Goal: Book appointment/travel/reservation

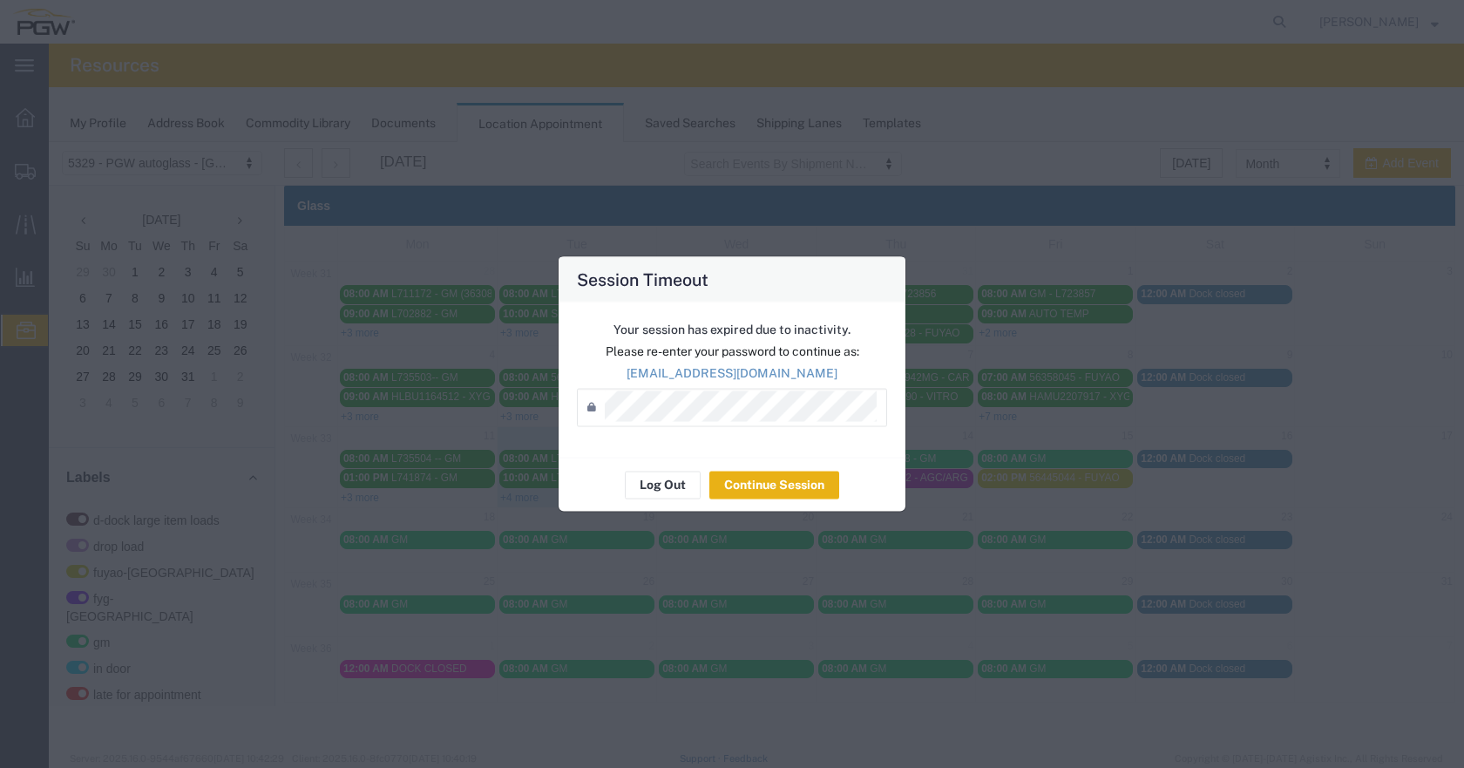
click at [808, 487] on button "Continue Session" at bounding box center [774, 484] width 130 height 28
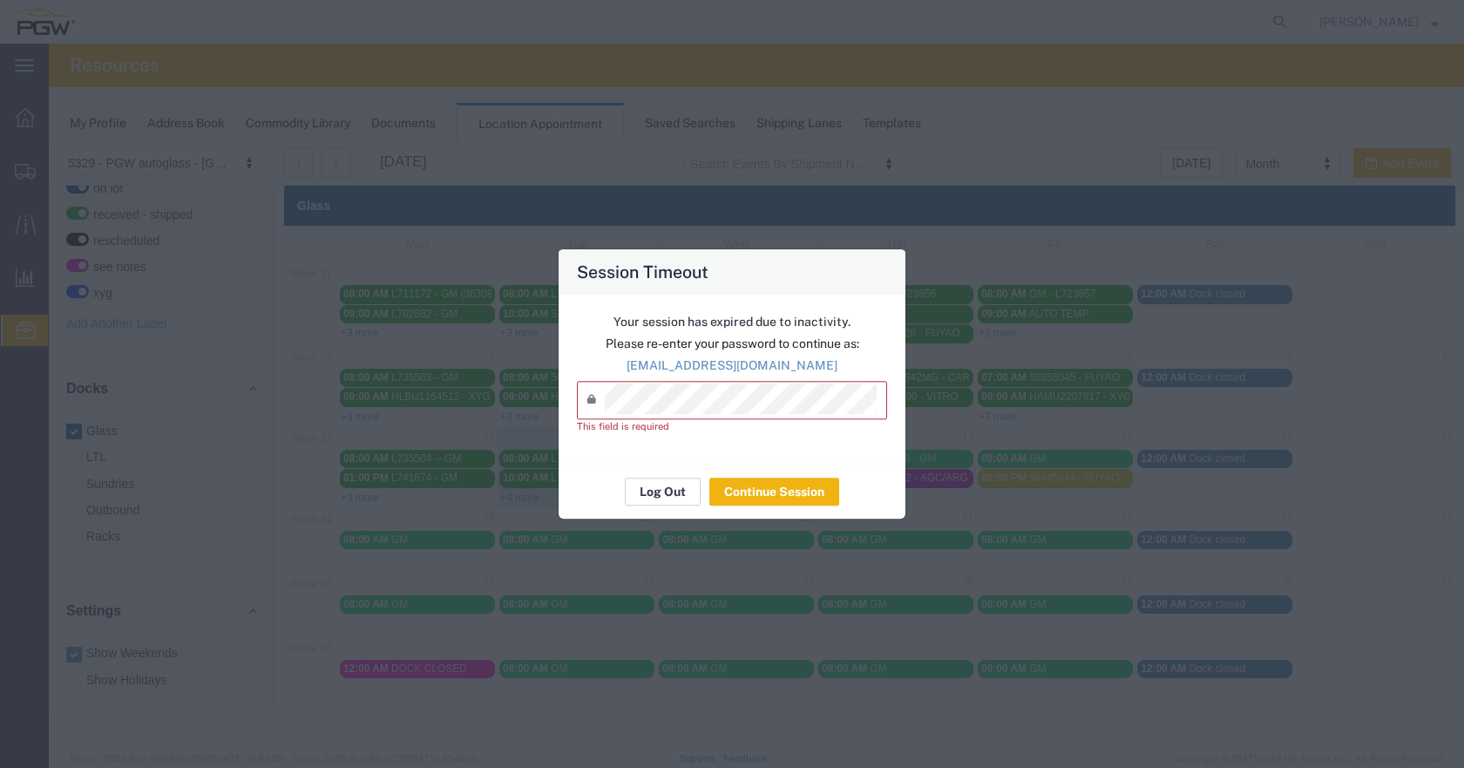
click at [659, 485] on button "Log Out" at bounding box center [663, 491] width 76 height 28
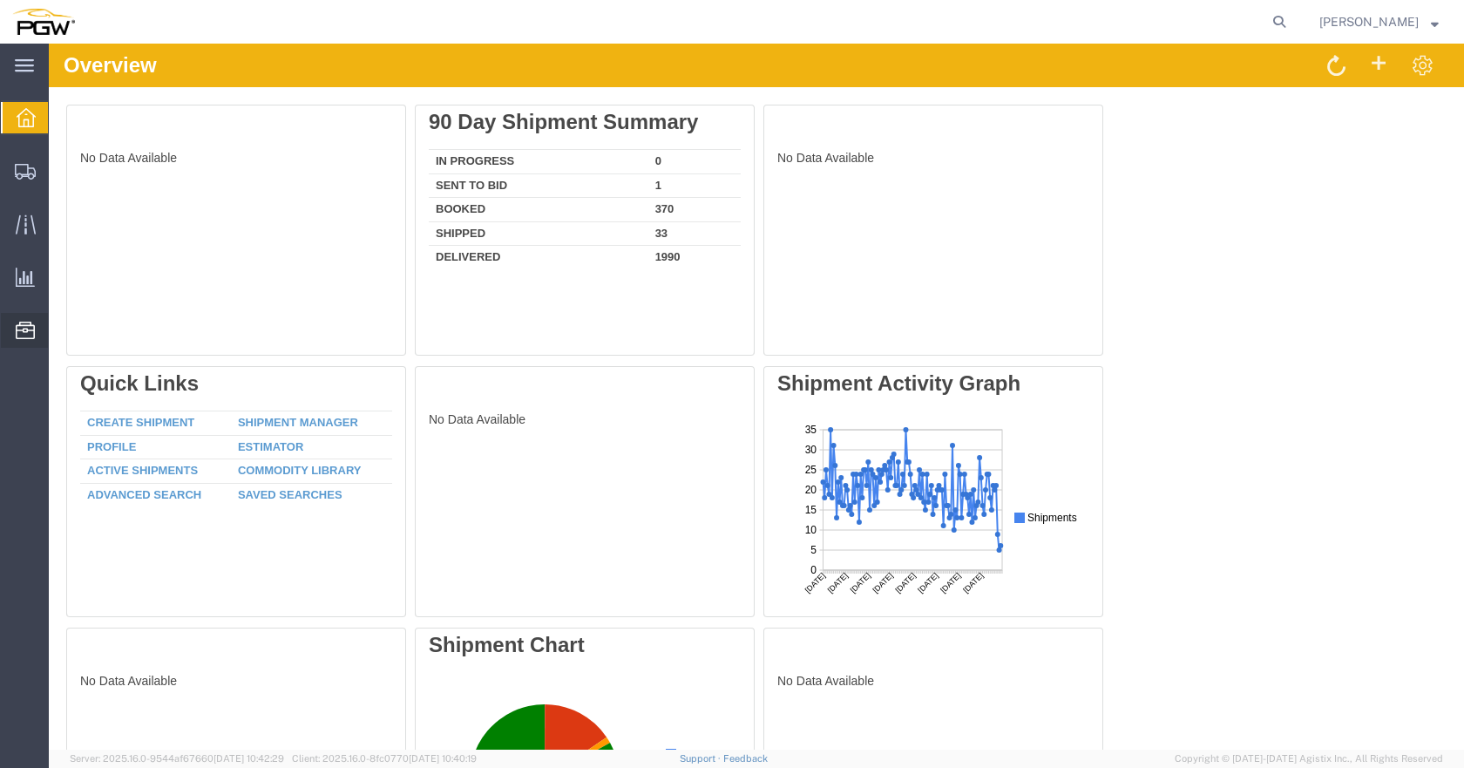
click at [0, 0] on span "Location Appointment" at bounding box center [0, 0] width 0 height 0
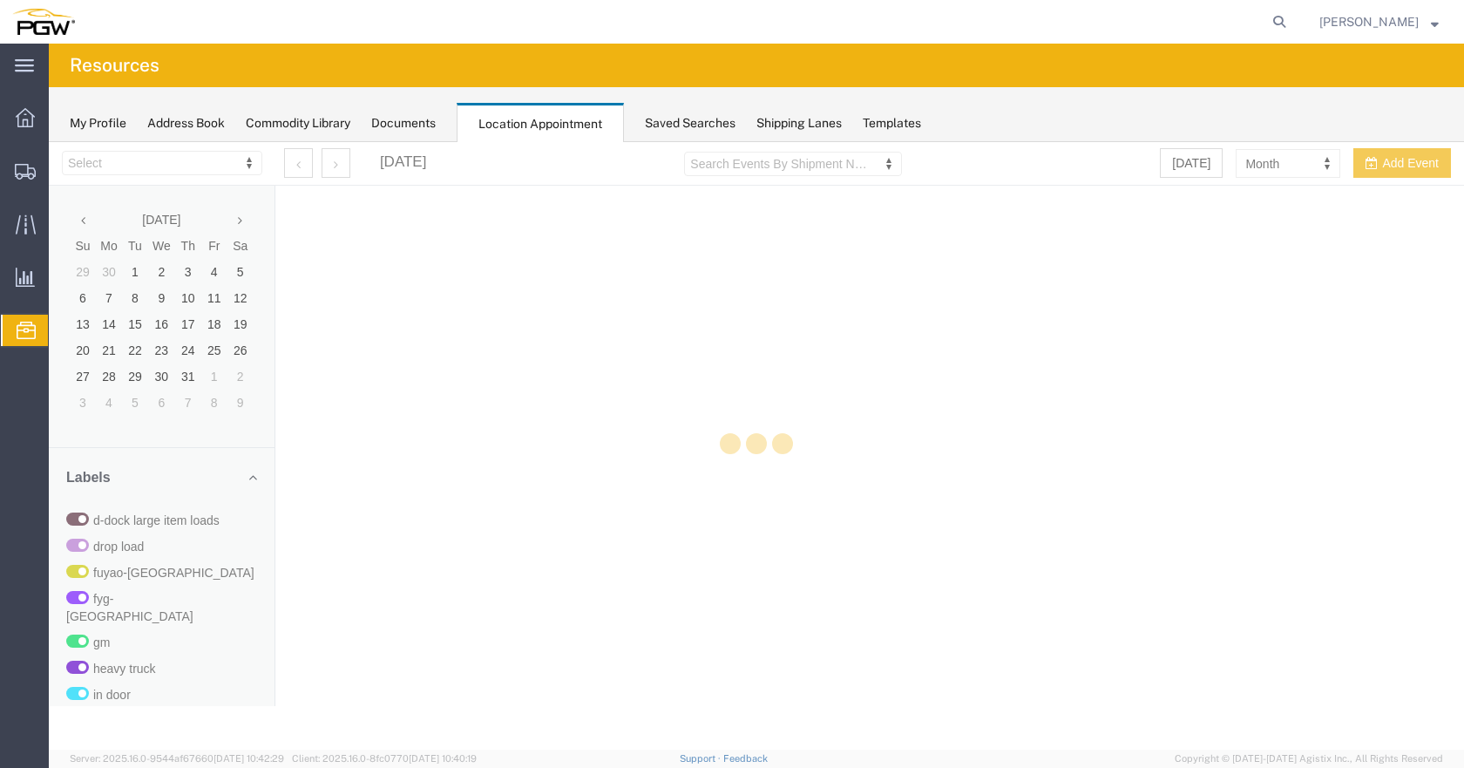
select select "28253"
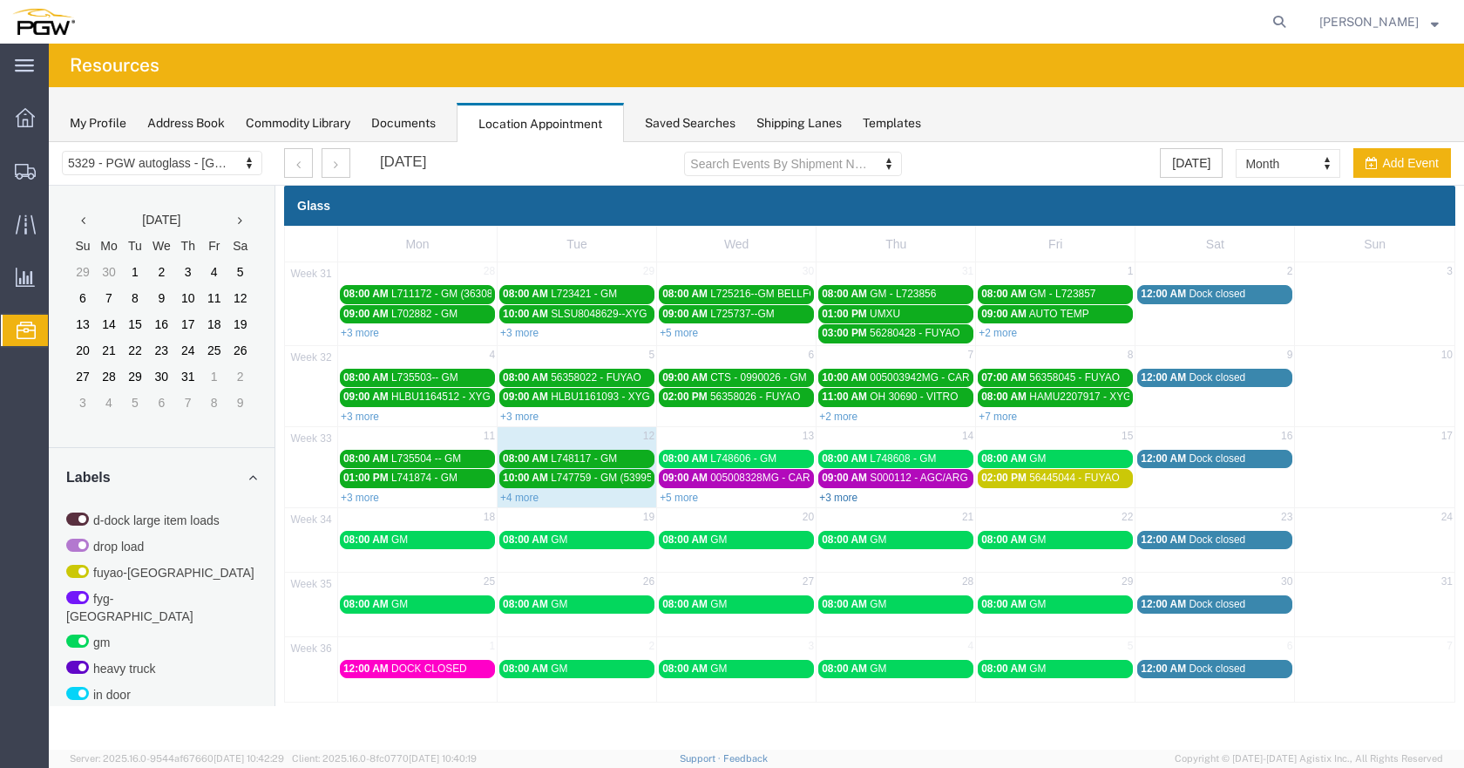
click at [854, 497] on link "+3 more" at bounding box center [838, 497] width 38 height 12
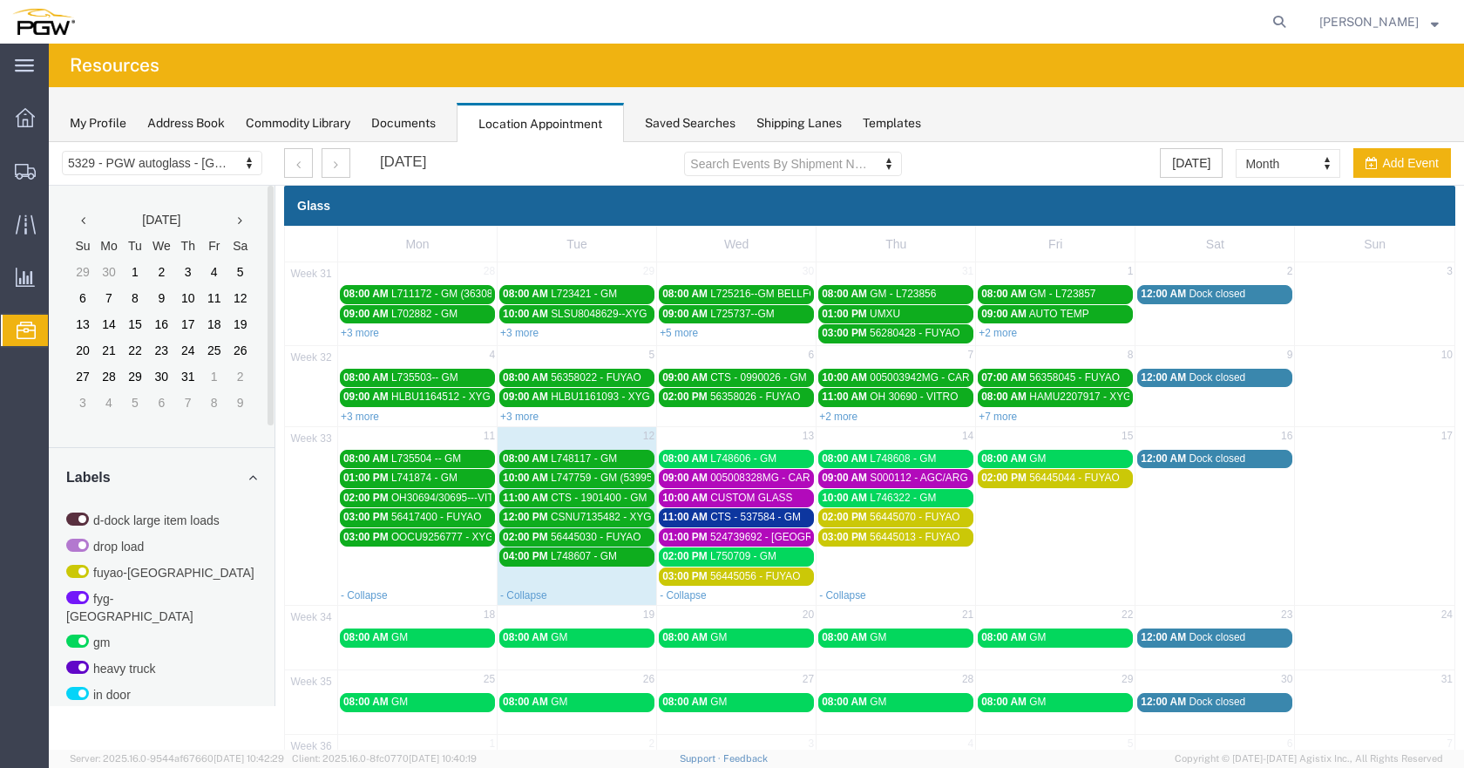
drag, startPoint x: 775, startPoint y: 512, endPoint x: 774, endPoint y: 522, distance: 9.6
click at [775, 512] on span "CTS - 537584 - GM" at bounding box center [755, 517] width 91 height 12
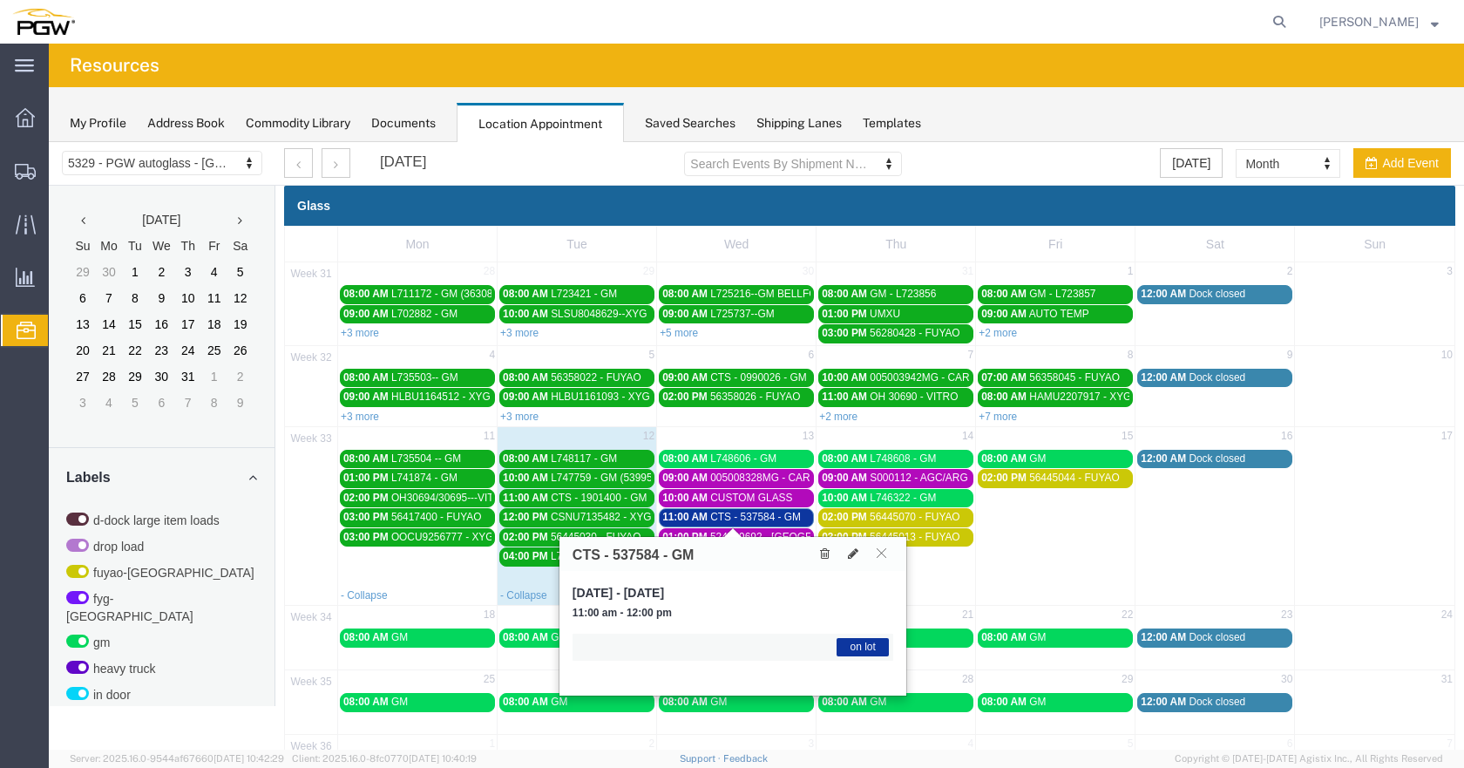
click at [775, 511] on span "CTS - 537584 - GM" at bounding box center [755, 517] width 91 height 12
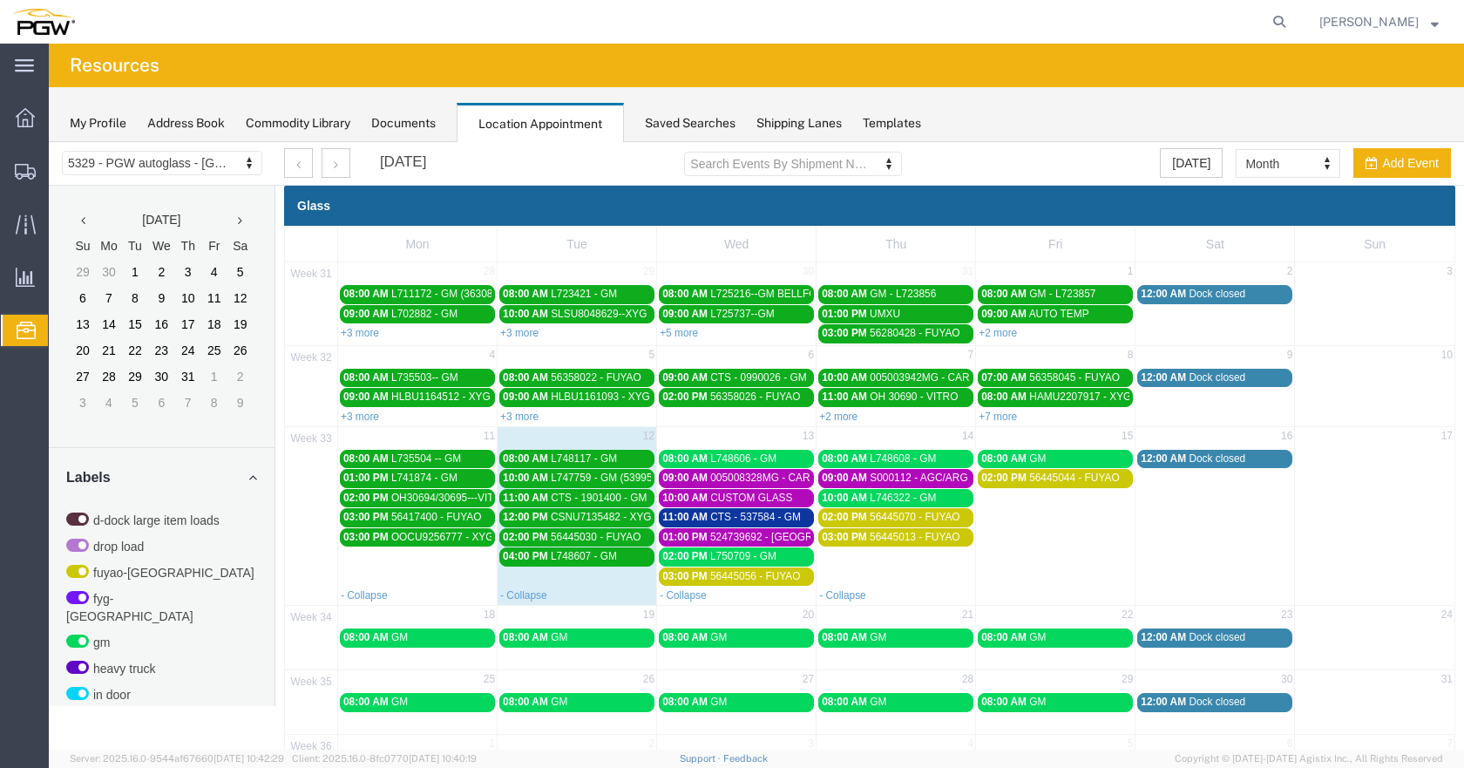
click at [789, 473] on span "005008328MG - CARLEX" at bounding box center [769, 477] width 119 height 12
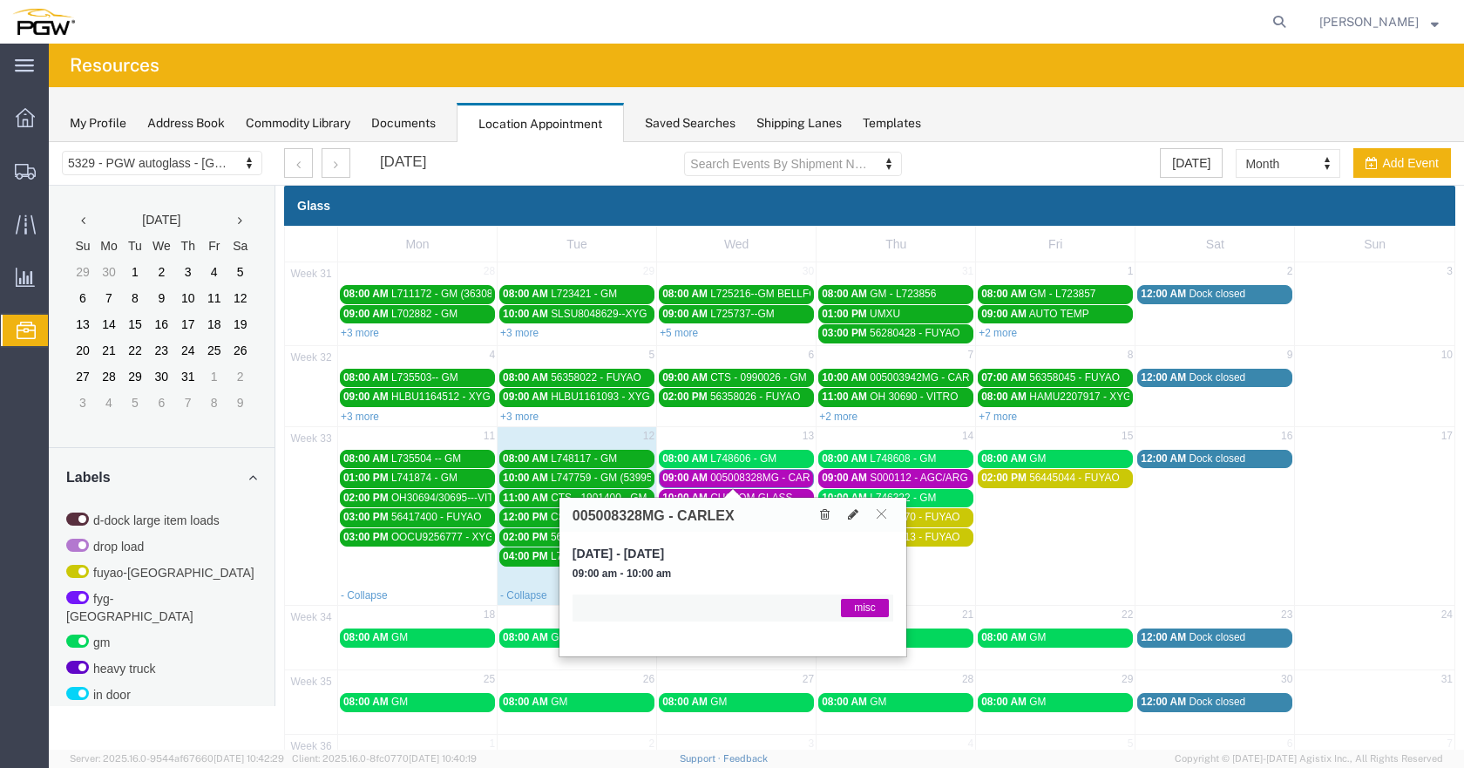
click at [789, 473] on span "005008328MG - CARLEX" at bounding box center [769, 477] width 119 height 12
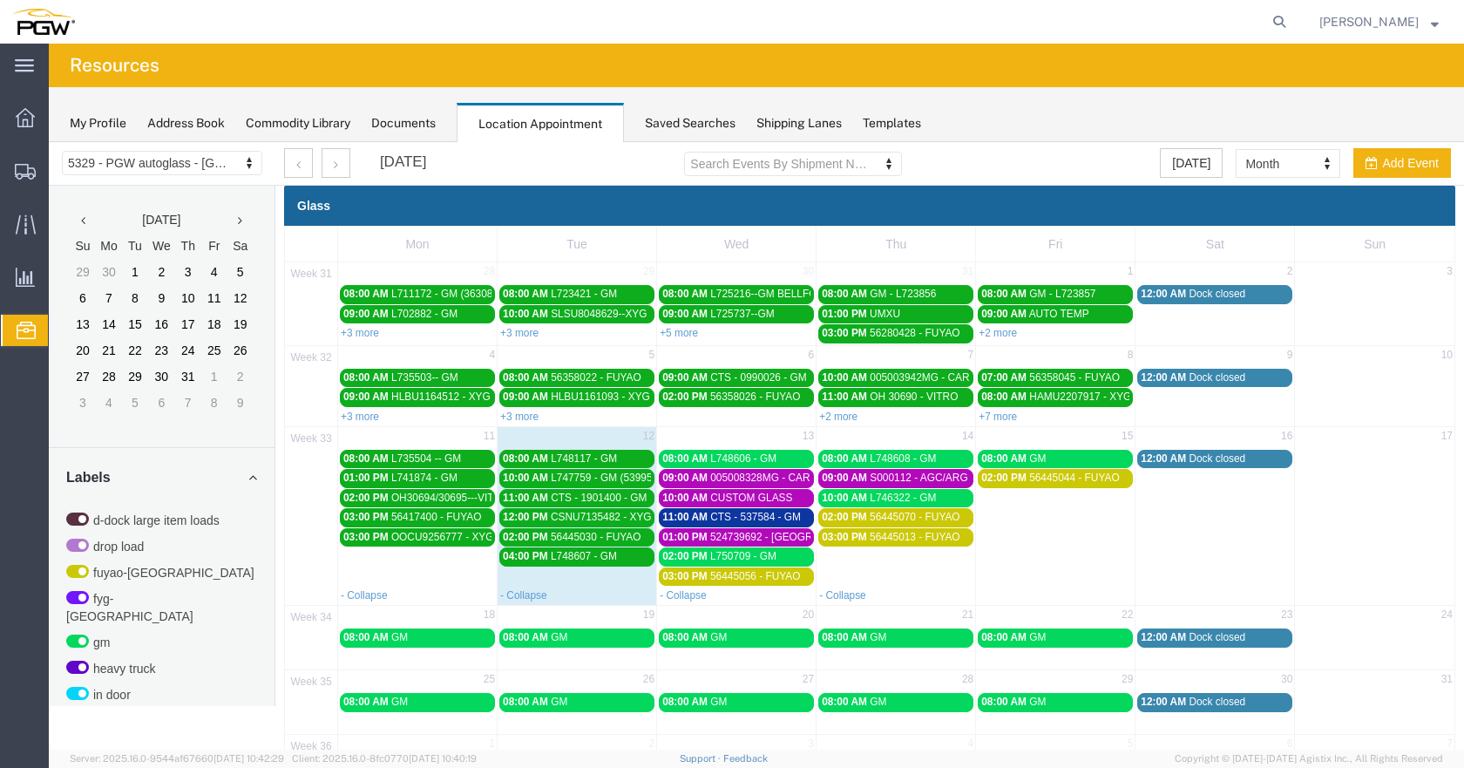
click at [802, 473] on span "005008328MG - CARLEX" at bounding box center [769, 477] width 119 height 12
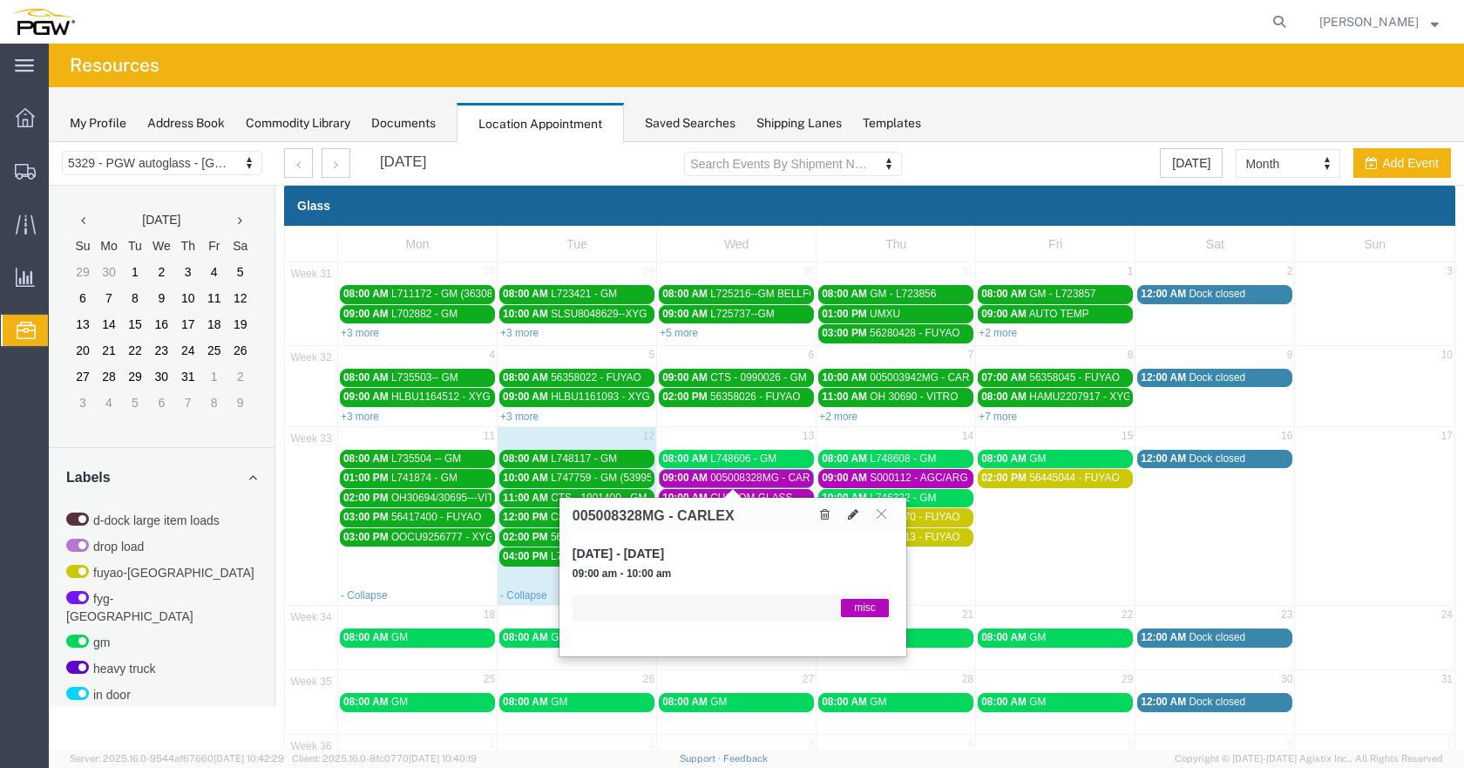
click at [799, 484] on span "005008328MG - CARLEX" at bounding box center [769, 477] width 119 height 12
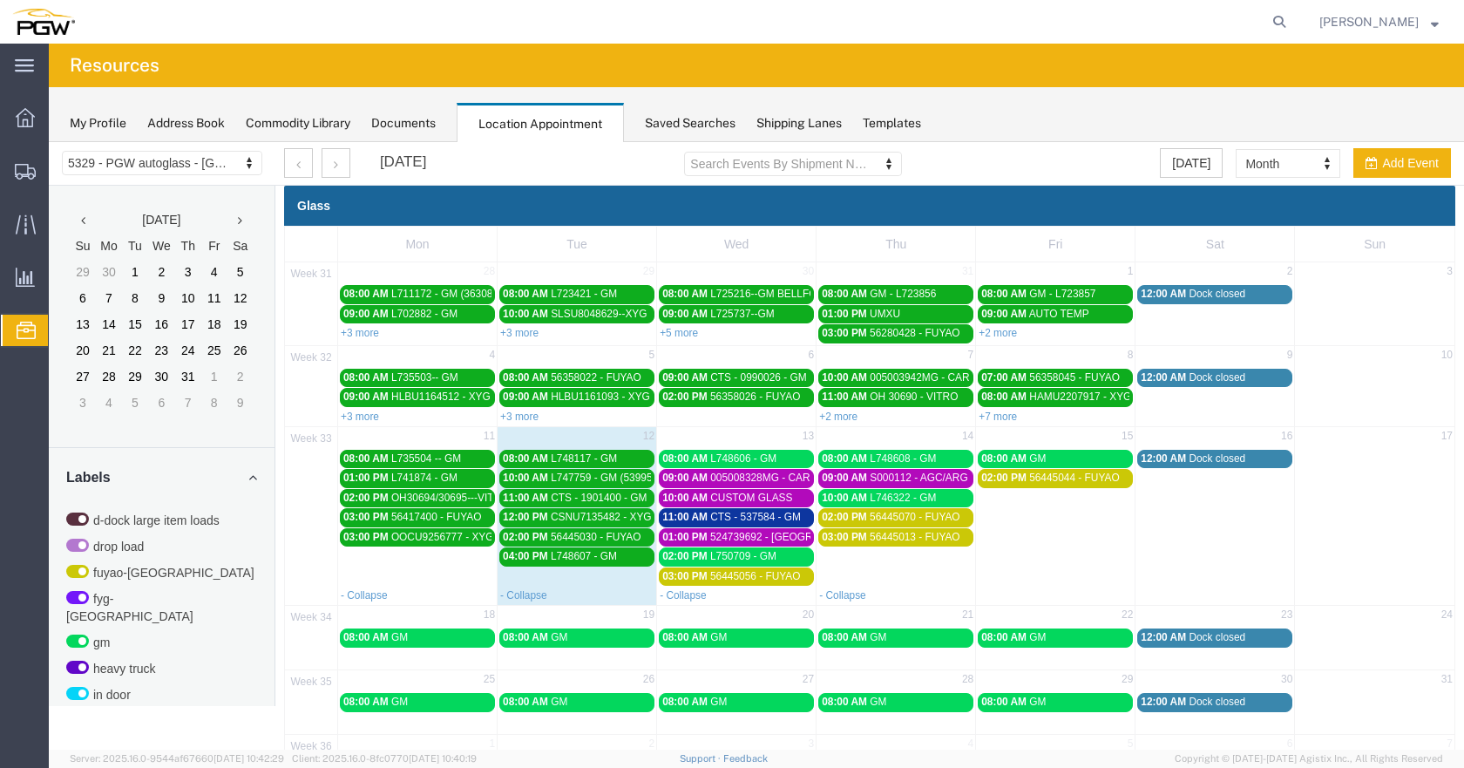
click at [760, 495] on span "CUSTOM GLASS" at bounding box center [751, 497] width 82 height 12
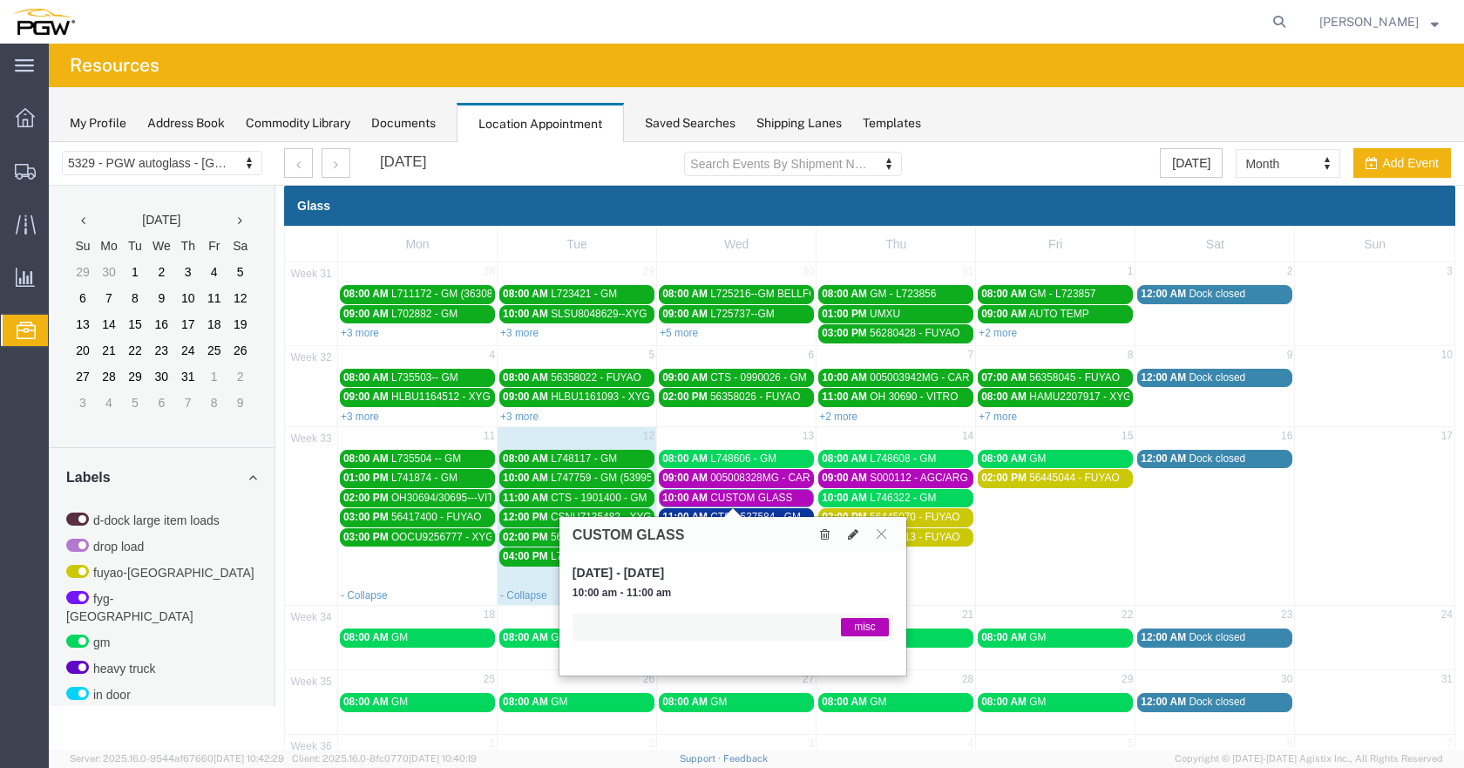
click at [760, 495] on span "CUSTOM GLASS" at bounding box center [751, 497] width 82 height 12
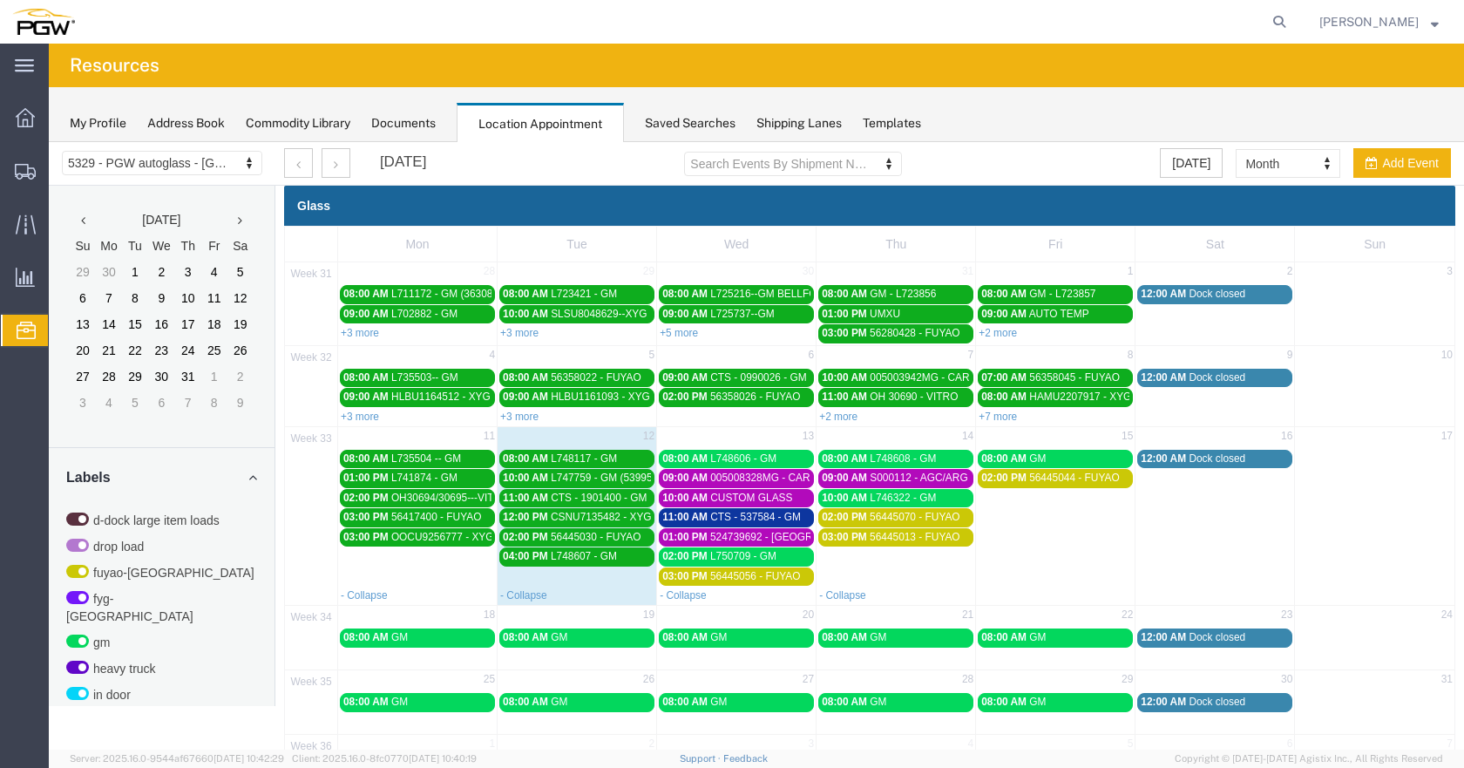
click at [764, 536] on span "524739692 - [GEOGRAPHIC_DATA]" at bounding box center [794, 537] width 169 height 12
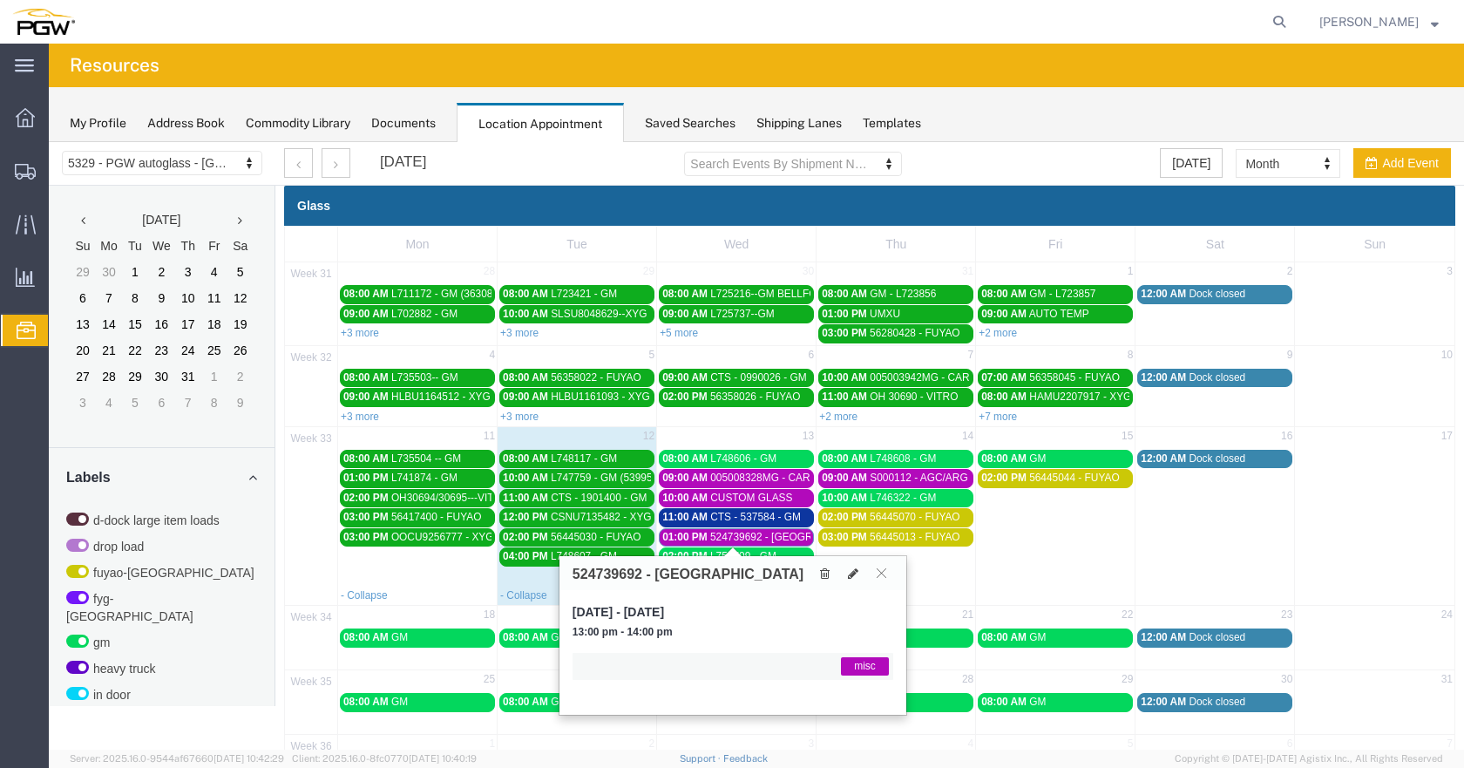
click at [774, 531] on span "524739692 - [GEOGRAPHIC_DATA]" at bounding box center [794, 537] width 169 height 12
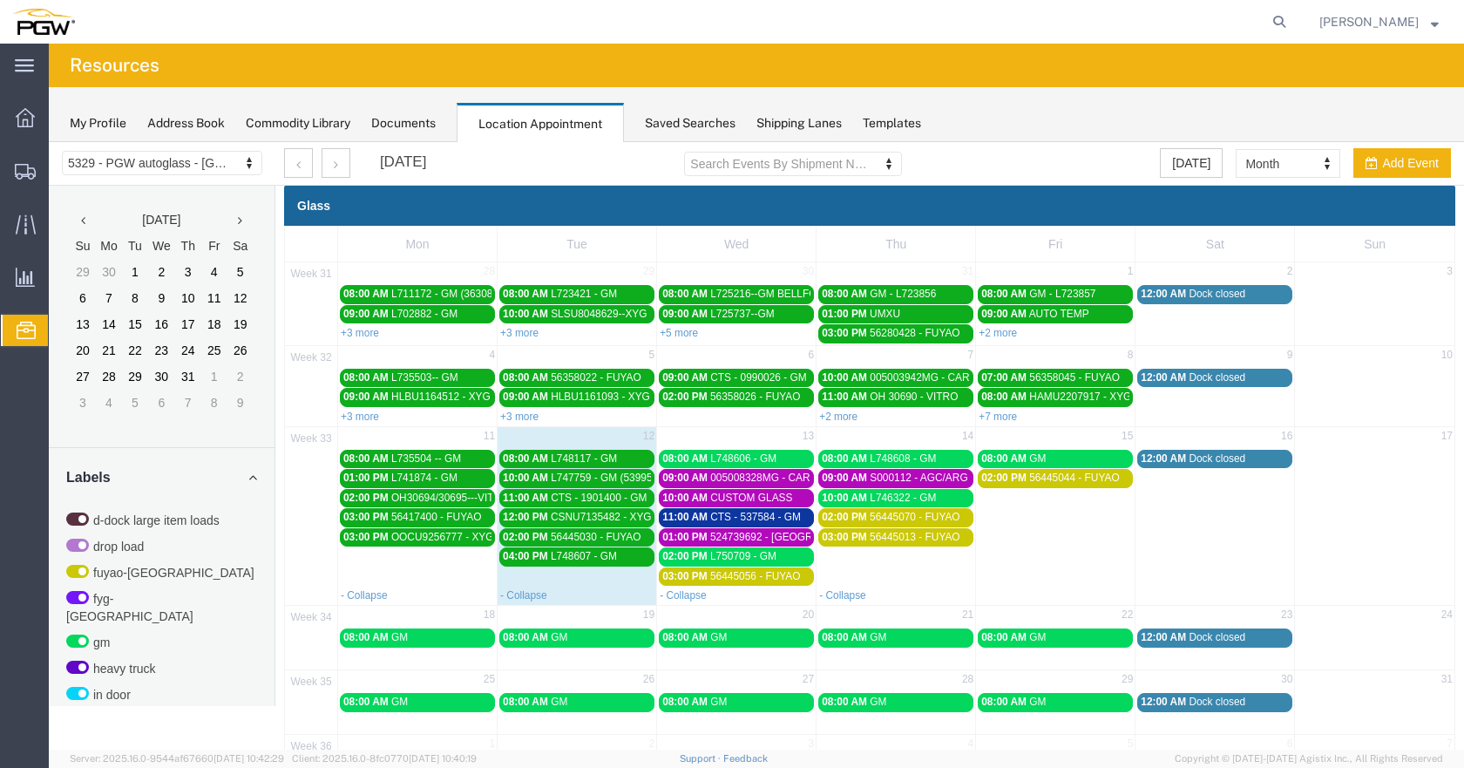
click at [774, 556] on div "02:00 PM L750709 - GM" at bounding box center [736, 556] width 148 height 13
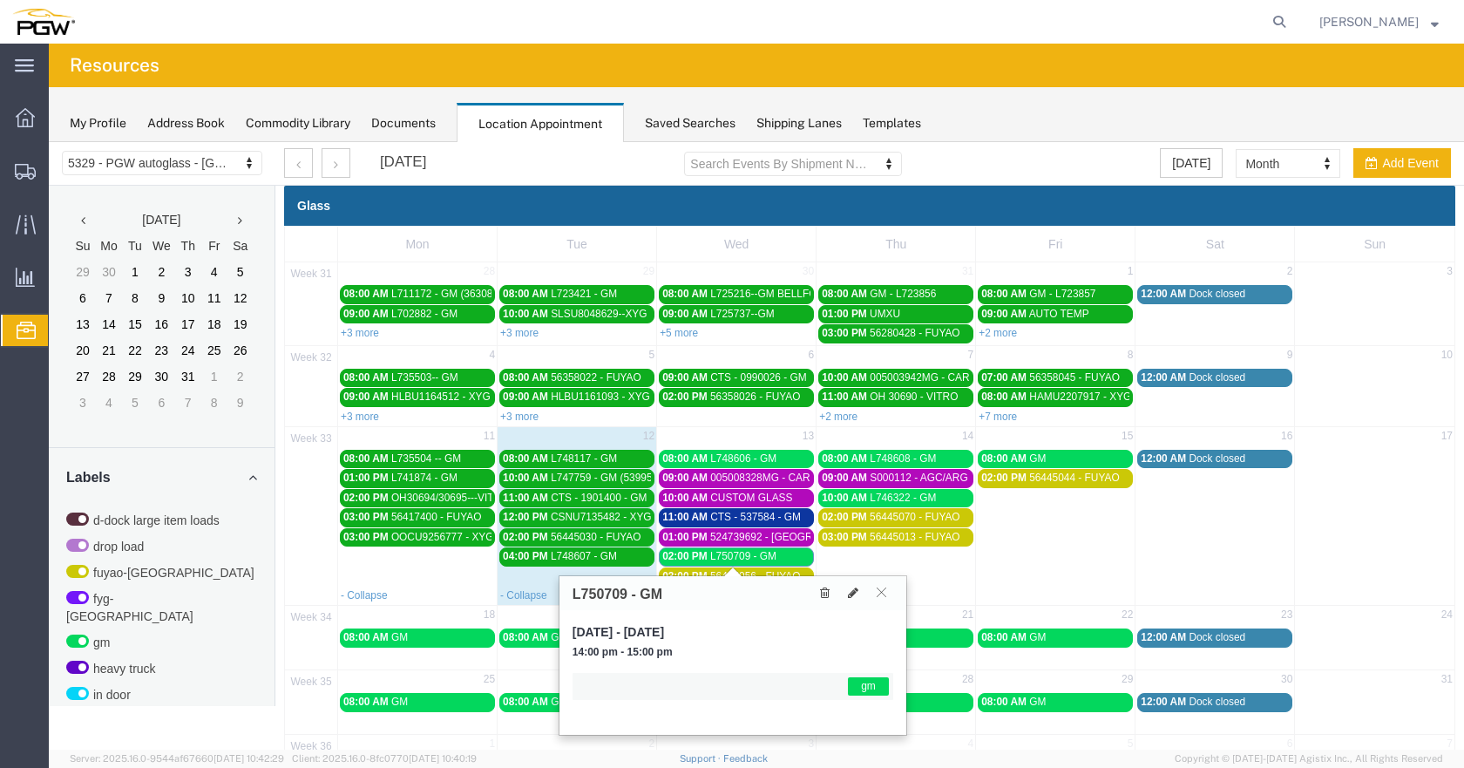
click at [774, 556] on div "02:00 PM L750709 - GM" at bounding box center [736, 556] width 148 height 13
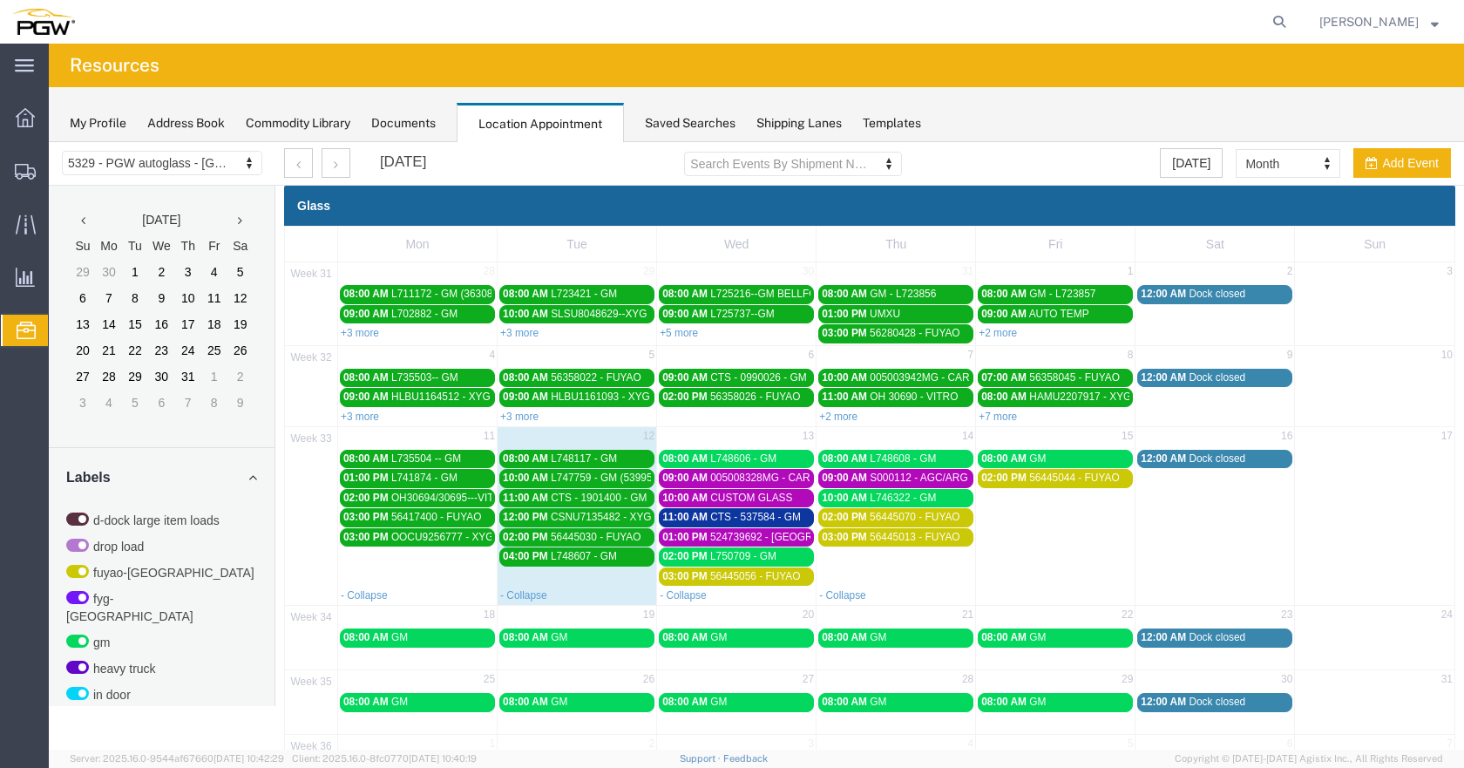
click at [775, 572] on span "56445056 - FUYAO" at bounding box center [755, 576] width 91 height 12
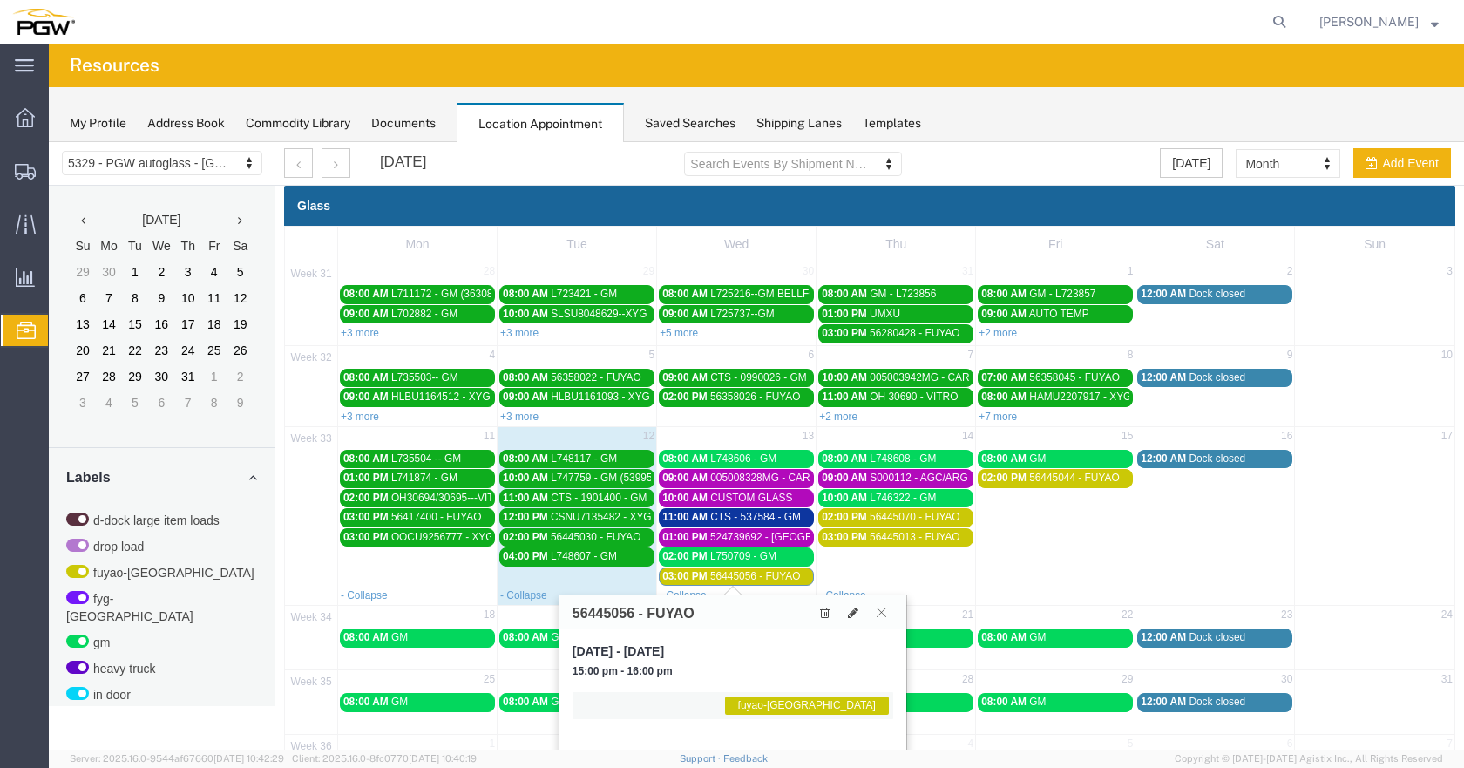
click at [781, 578] on div "Mon Tue Wed Thu Fri Sat Sun 31 28 29 30 31 1 2 3 08:00 AM L711172 - GM (363085)…" at bounding box center [869, 513] width 1171 height 574
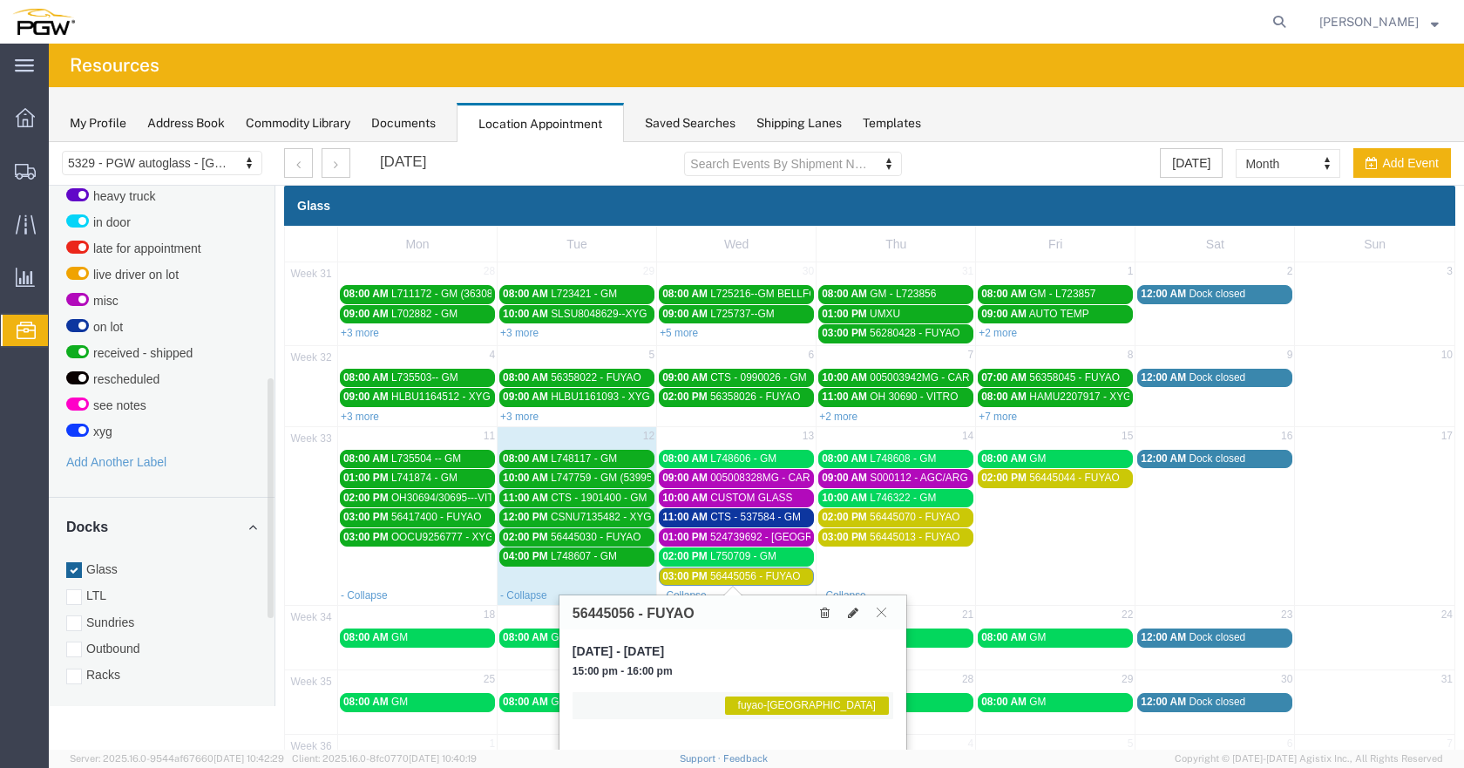
scroll to position [611, 0]
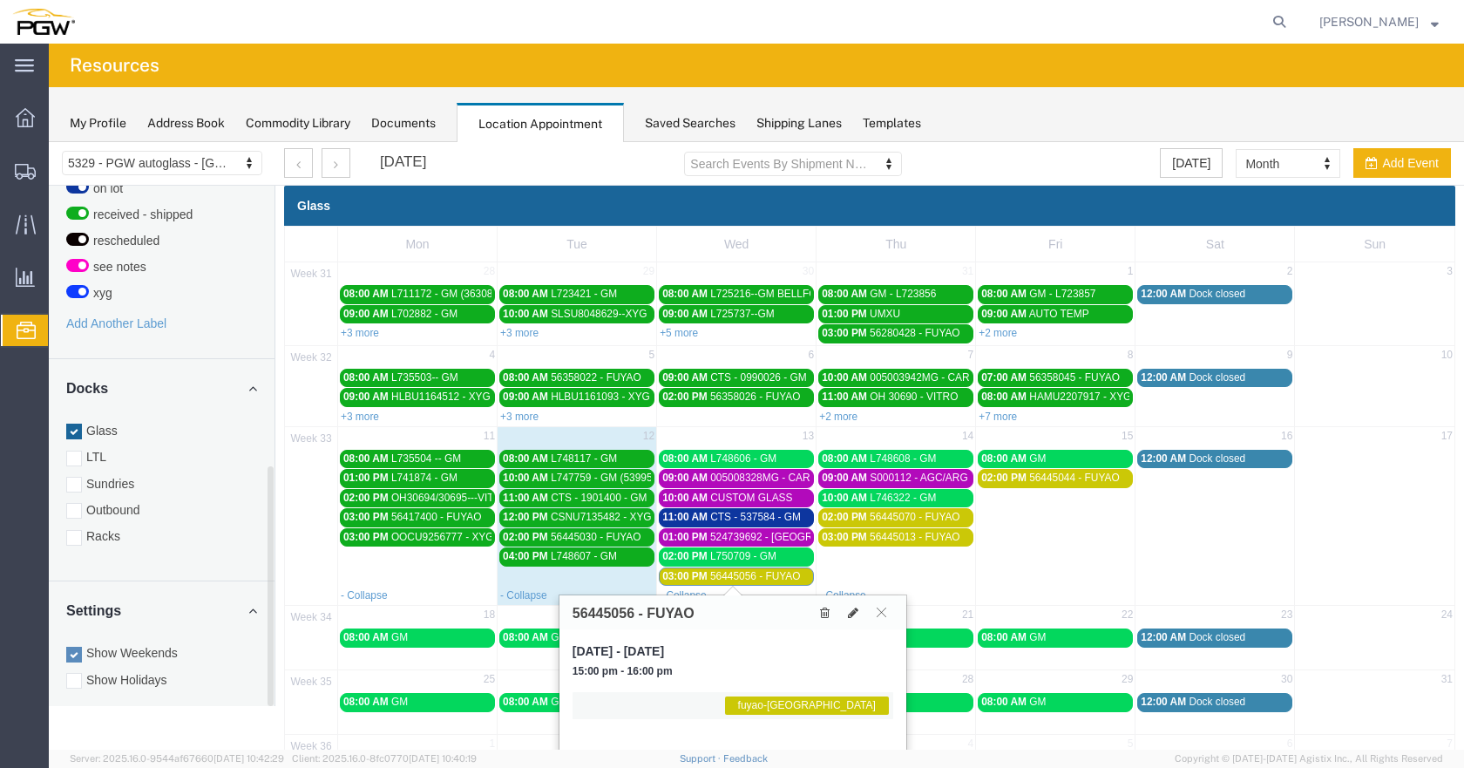
drag, startPoint x: 269, startPoint y: 385, endPoint x: 285, endPoint y: 696, distance: 311.4
click at [285, 696] on div "5329 - PGW autoglass - Chillicothe 5329 - PGW autoglass - [GEOGRAPHIC_DATA] [DA…" at bounding box center [756, 471] width 1415 height 658
click at [75, 530] on div at bounding box center [74, 538] width 16 height 16
click at [49, 142] on input "Racks" at bounding box center [49, 142] width 0 height 0
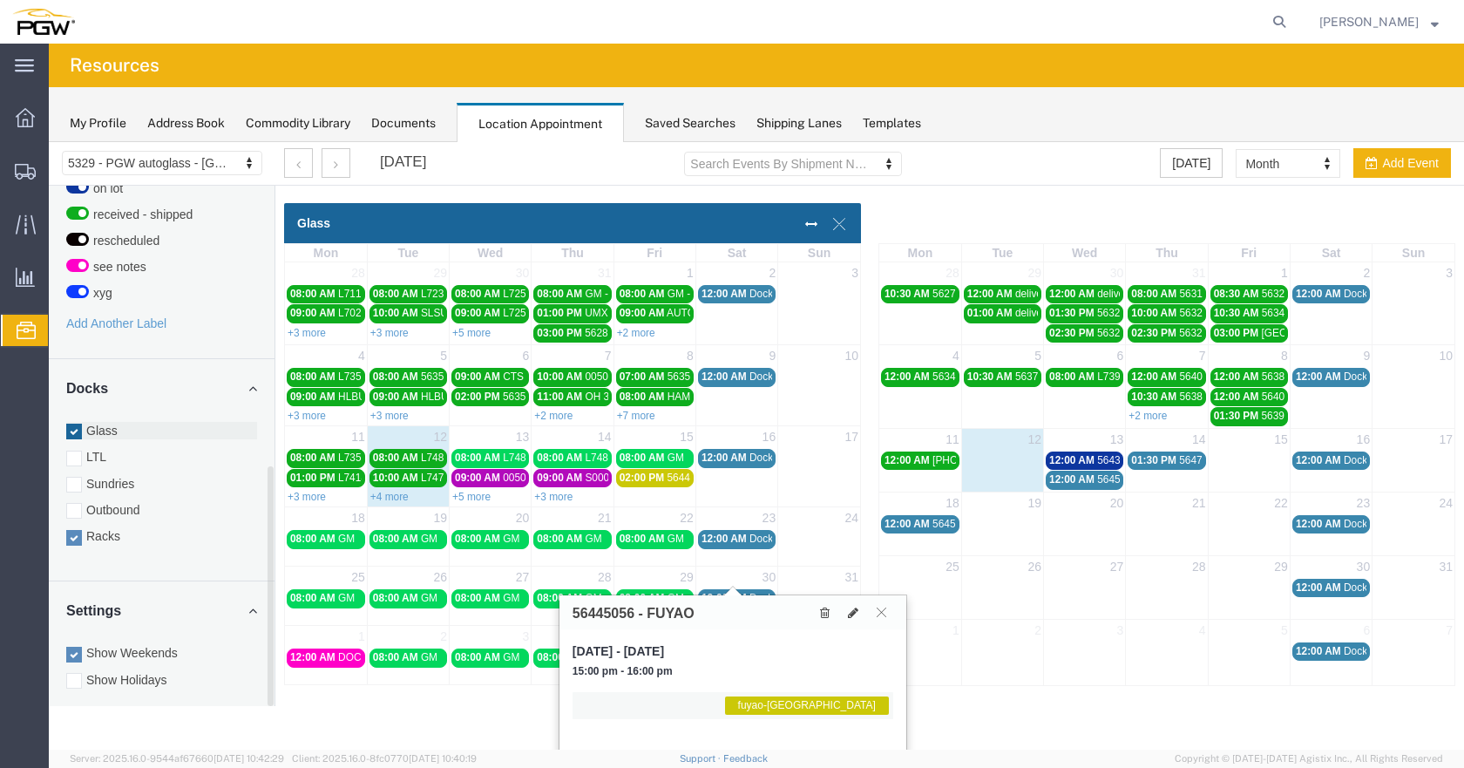
click at [72, 423] on div at bounding box center [74, 431] width 16 height 16
click at [49, 142] on input "Glass" at bounding box center [49, 142] width 0 height 0
